Goal: Task Accomplishment & Management: Use online tool/utility

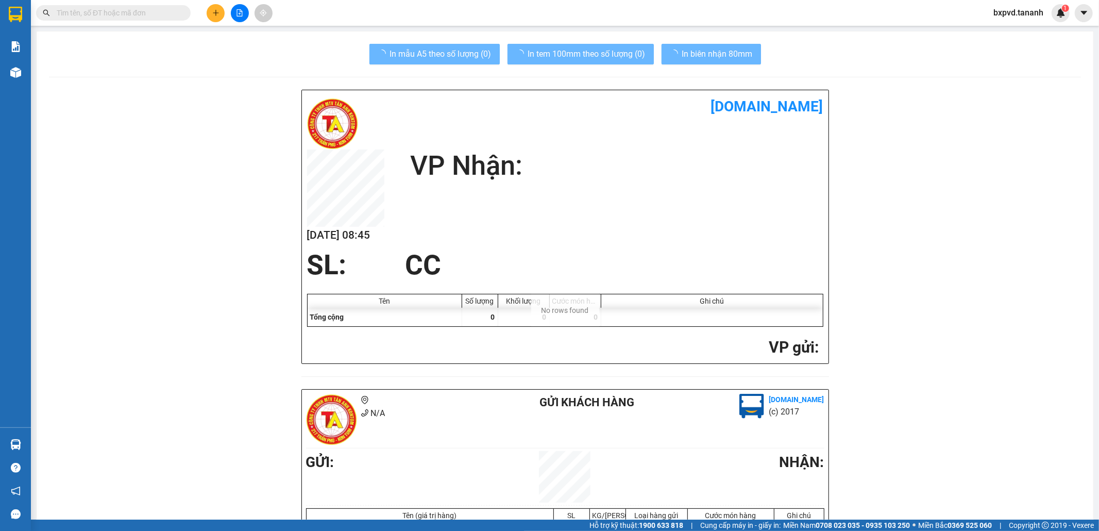
click at [136, 11] on input "text" at bounding box center [118, 12] width 122 height 11
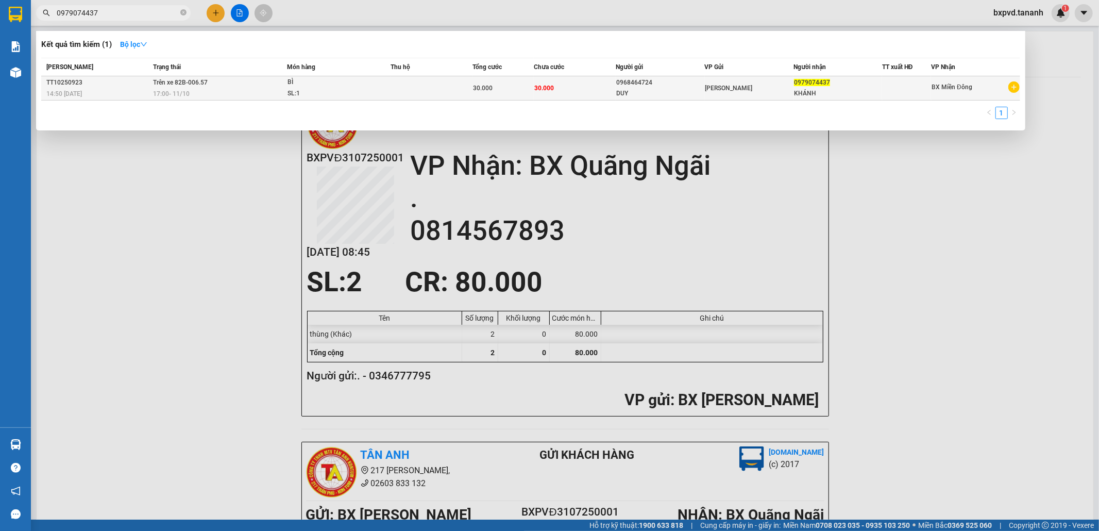
type input "0979074437"
click at [580, 87] on td "30.000" at bounding box center [575, 88] width 82 height 24
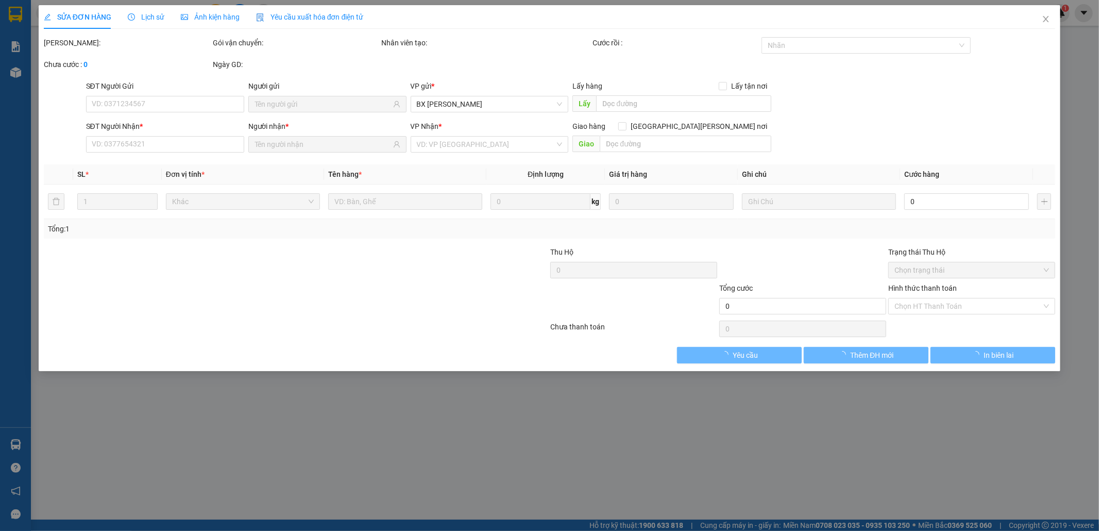
type input "0968464724"
type input "DUY"
type input "0979074437"
type input "KHÁNH"
type input "30.000"
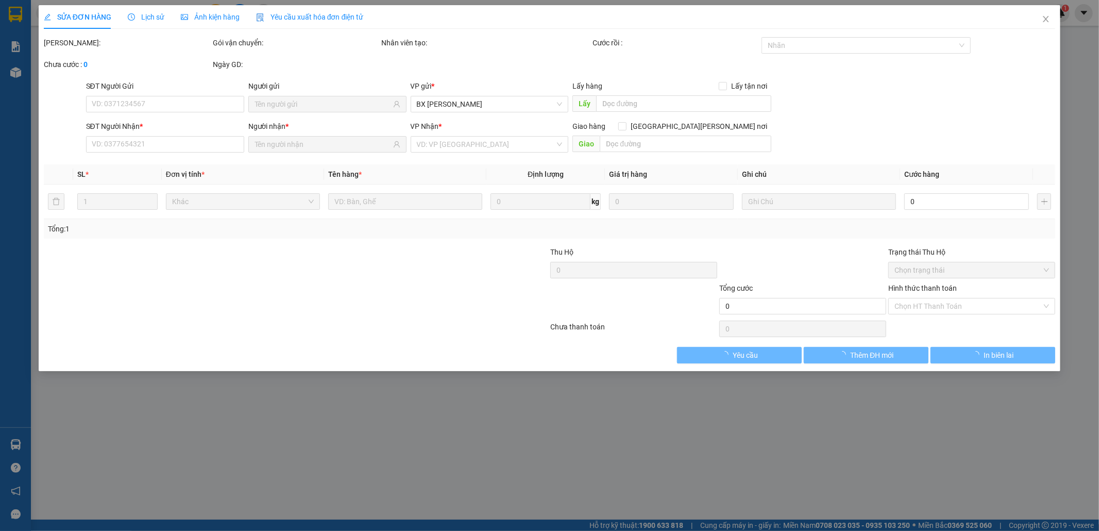
type input "30.000"
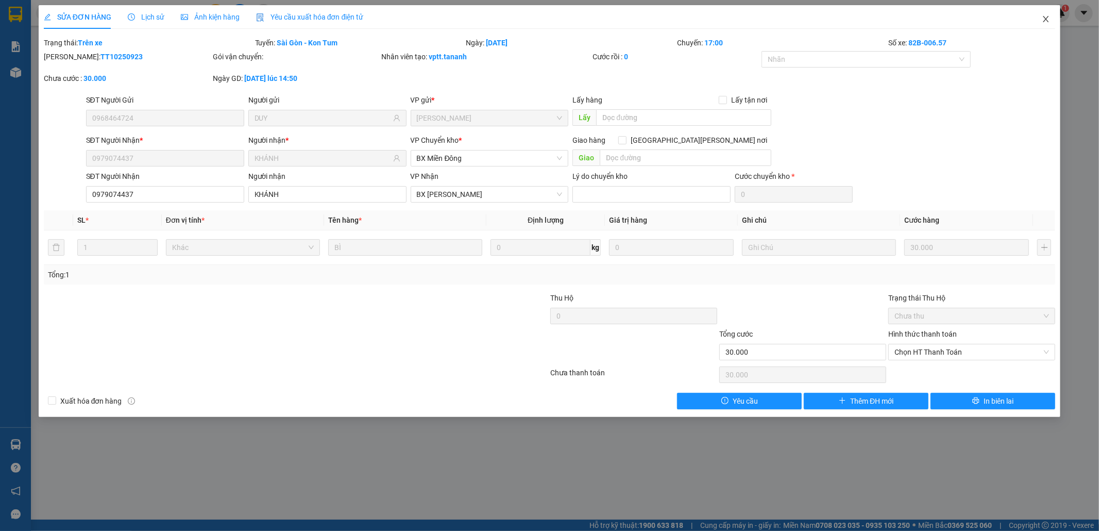
click at [1043, 21] on icon "close" at bounding box center [1046, 19] width 8 height 8
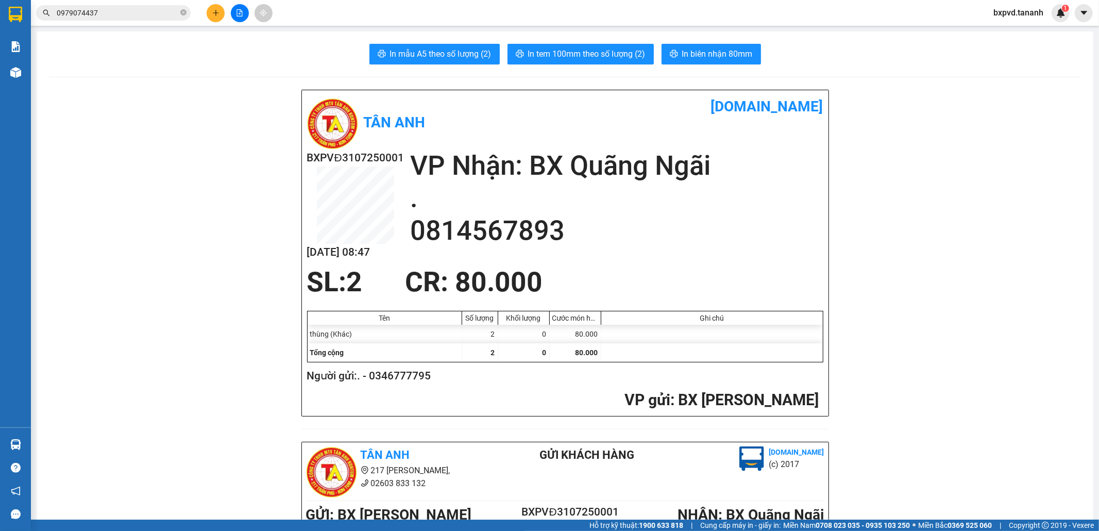
click at [151, 13] on input "0979074437" at bounding box center [118, 12] width 122 height 11
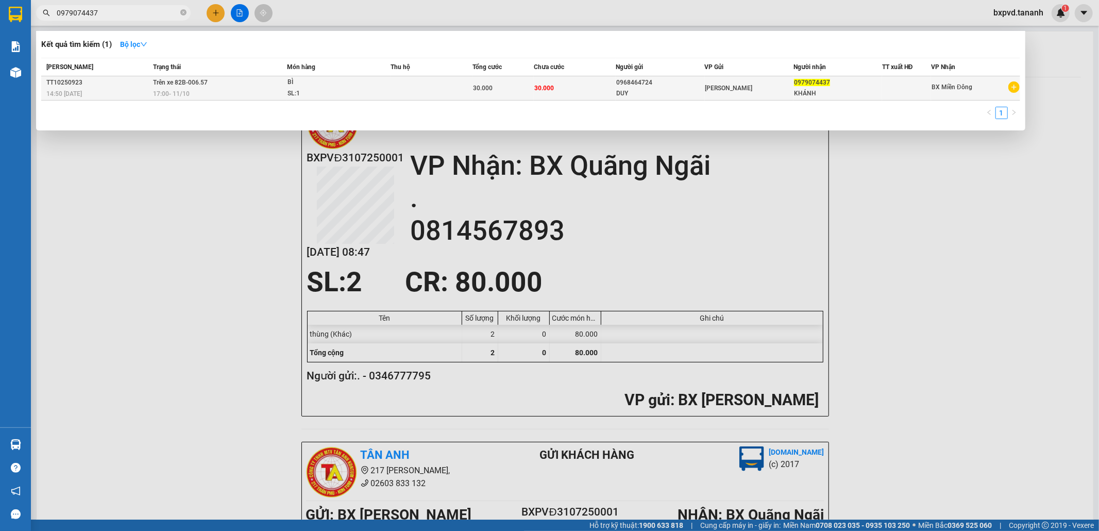
click at [864, 95] on div "KHÁNH" at bounding box center [838, 93] width 88 height 11
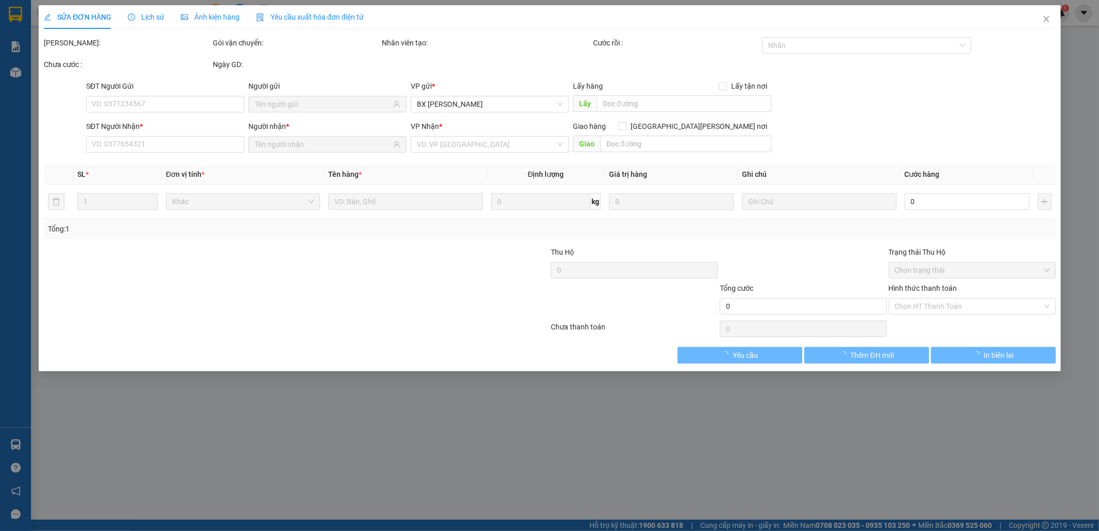
type input "0968464724"
type input "DUY"
type input "0979074437"
type input "KHÁNH"
type input "30.000"
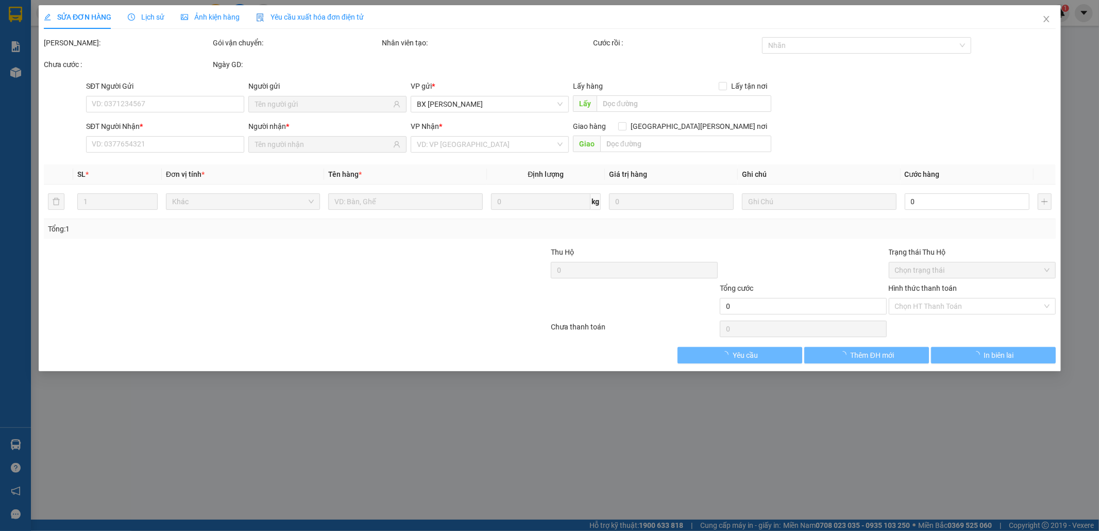
type input "30.000"
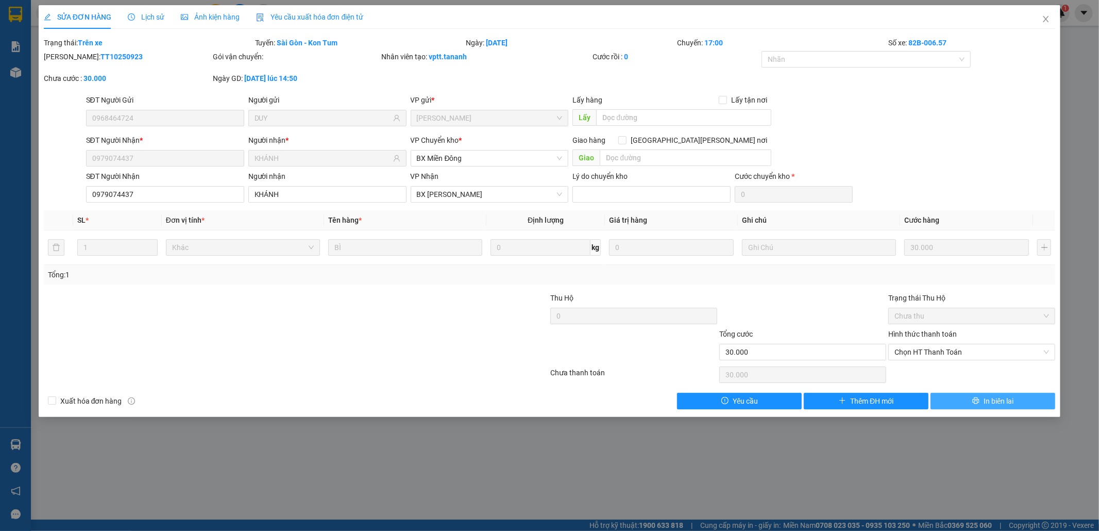
click at [966, 399] on button "In biên lai" at bounding box center [993, 401] width 125 height 16
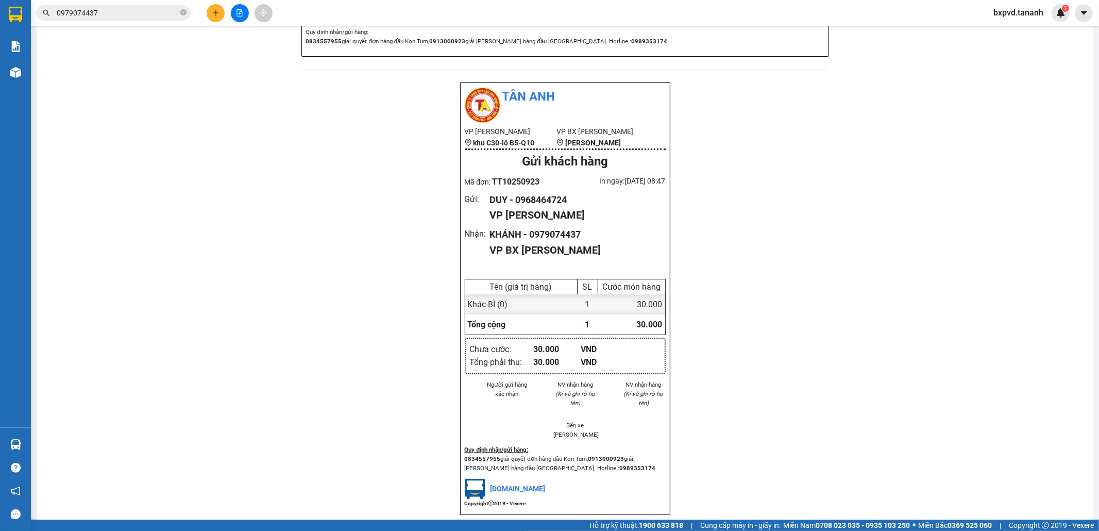
scroll to position [960, 0]
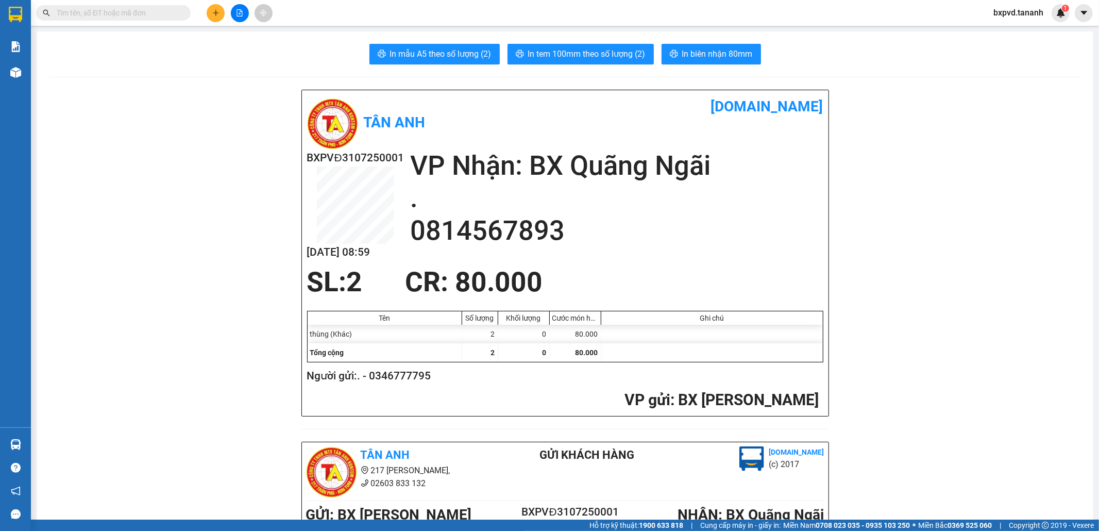
click at [168, 14] on input "text" at bounding box center [118, 12] width 122 height 11
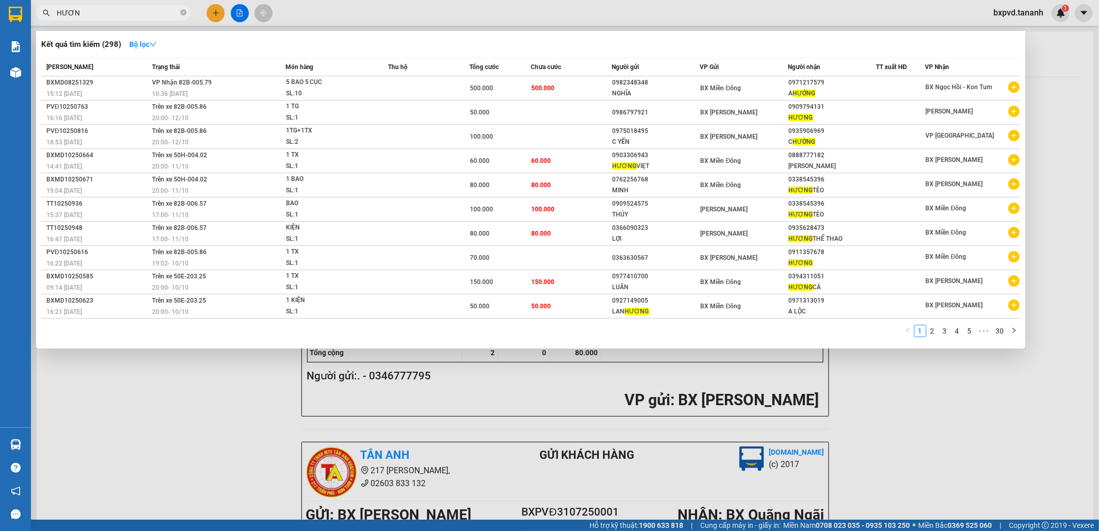
type input "HƯƠNG"
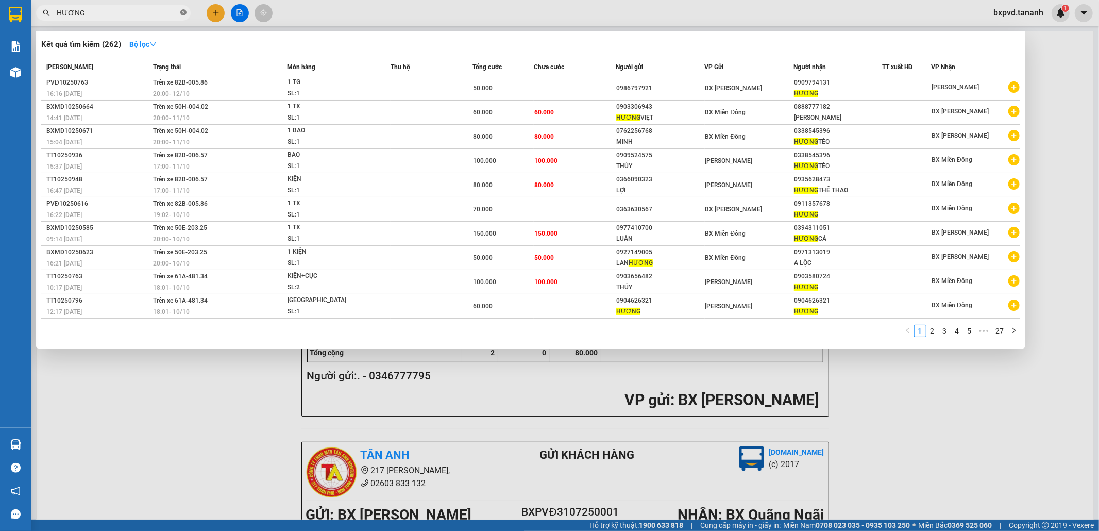
click at [183, 11] on icon "close-circle" at bounding box center [183, 12] width 6 height 6
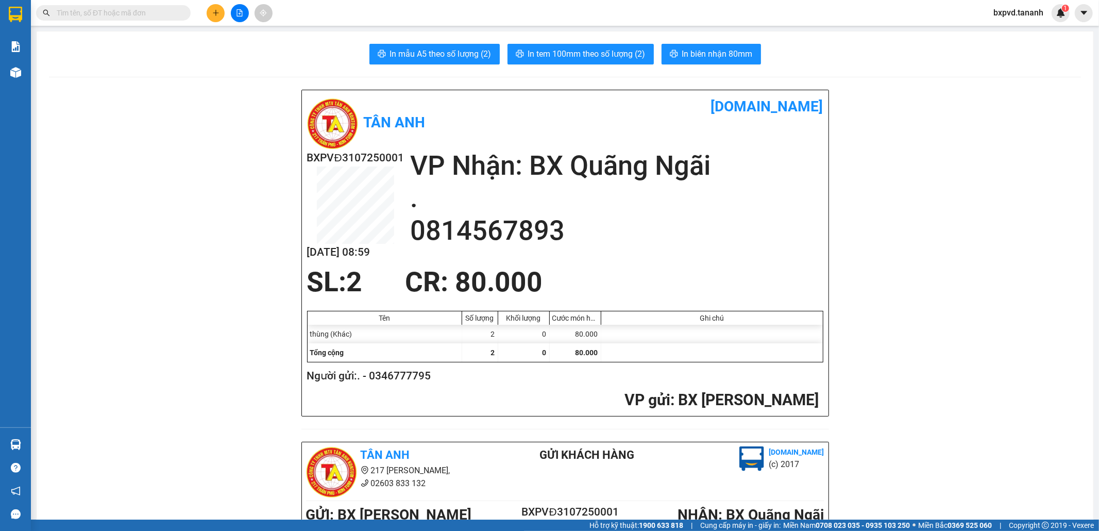
click at [171, 7] on input "text" at bounding box center [118, 12] width 122 height 11
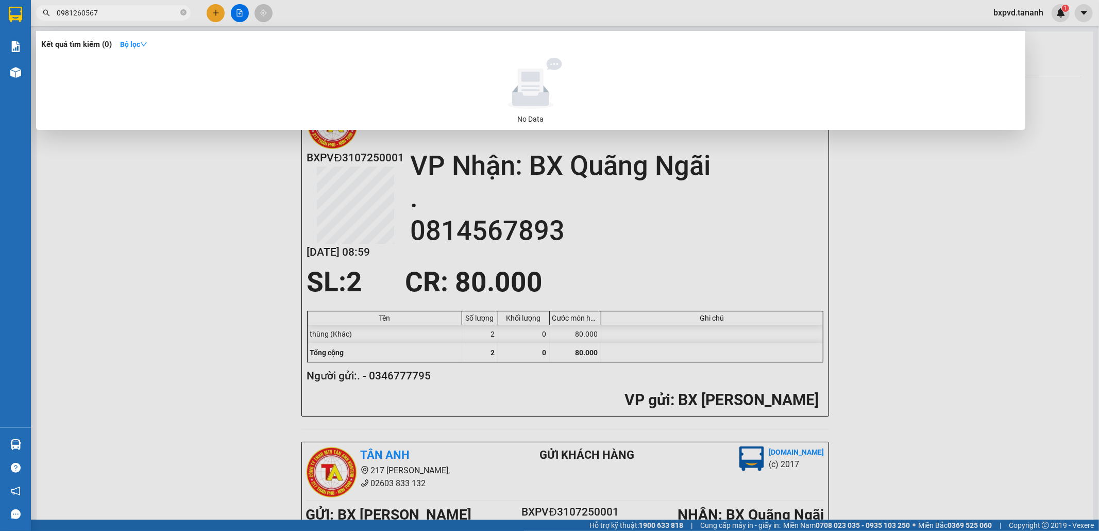
click at [106, 13] on input "0981260567" at bounding box center [118, 12] width 122 height 11
type input "0981260567"
